Goal: Information Seeking & Learning: Find specific fact

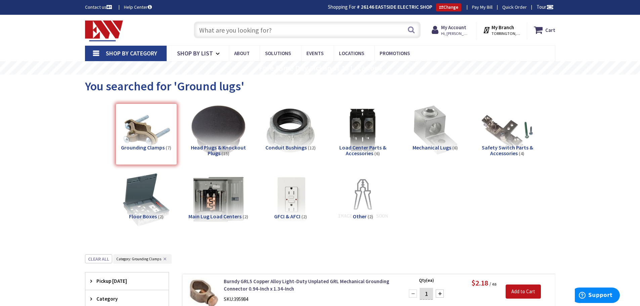
click at [217, 33] on input "text" at bounding box center [307, 29] width 227 height 17
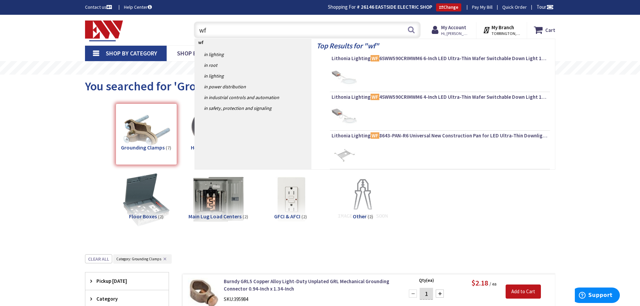
type input "wf8"
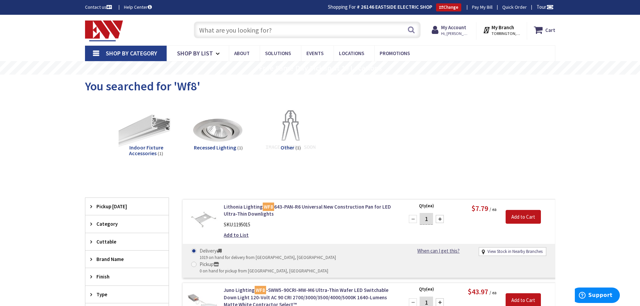
click at [227, 38] on input "text" at bounding box center [307, 29] width 227 height 17
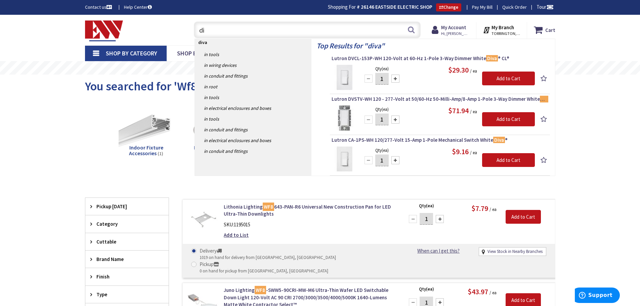
type input "d"
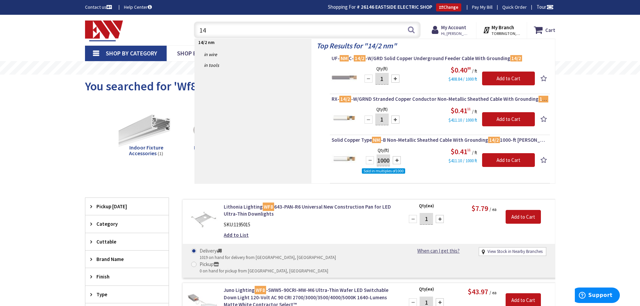
type input "1"
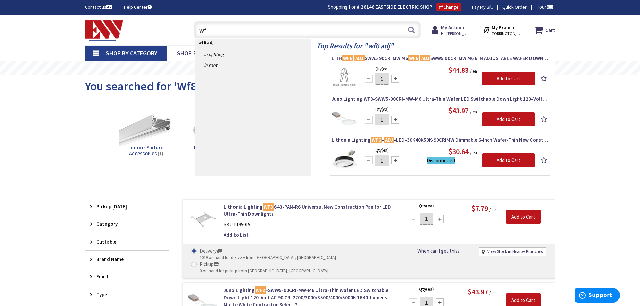
type input "w"
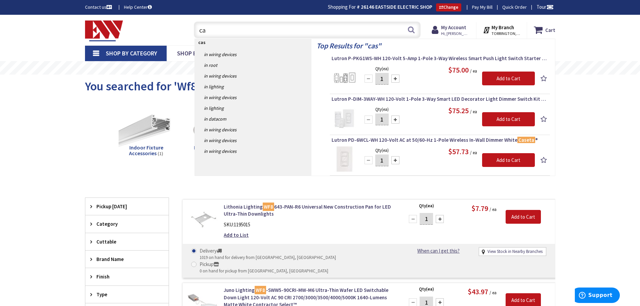
type input "c"
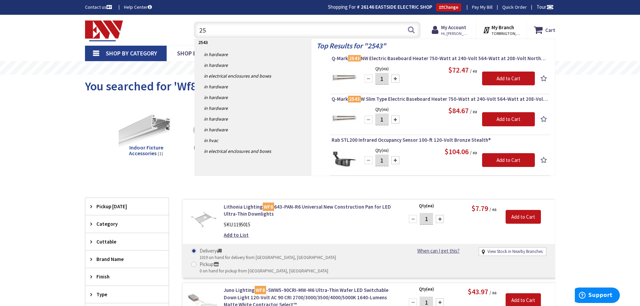
type input "2"
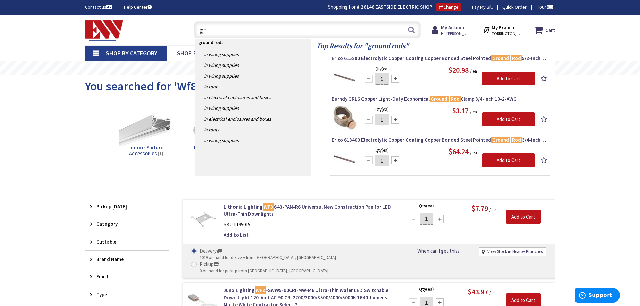
type input "g"
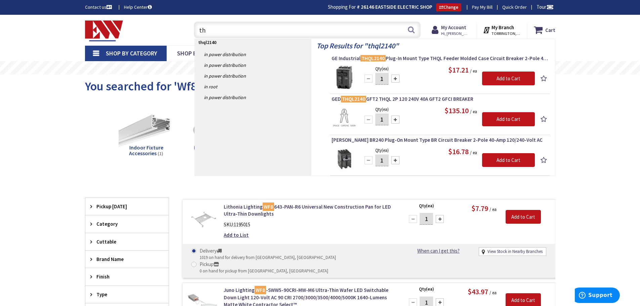
type input "t"
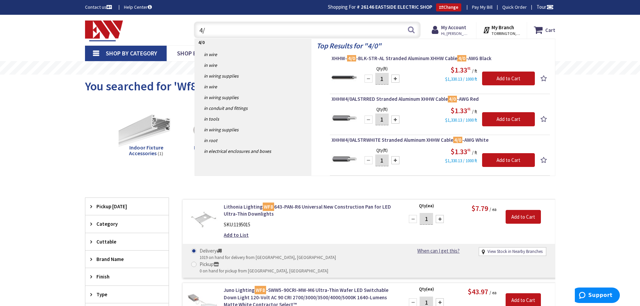
type input "4"
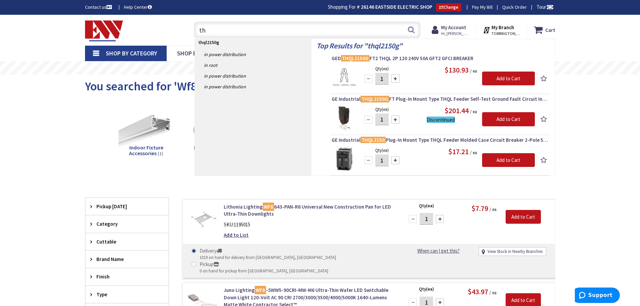
type input "t"
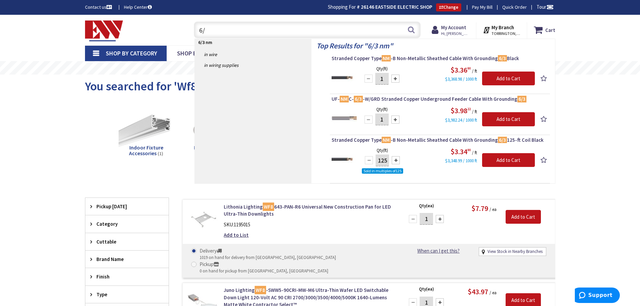
type input "6"
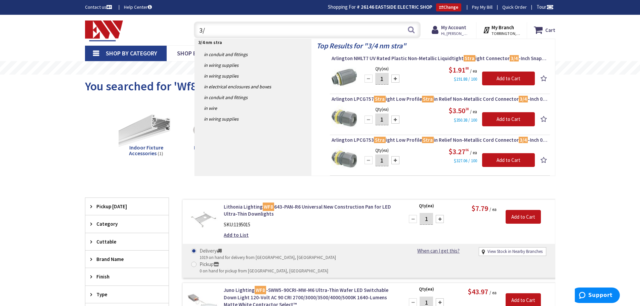
type input "3"
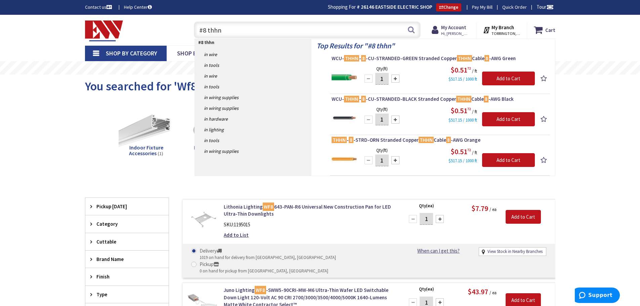
type input "#8 thhn"
